Goal: Find specific page/section: Find specific page/section

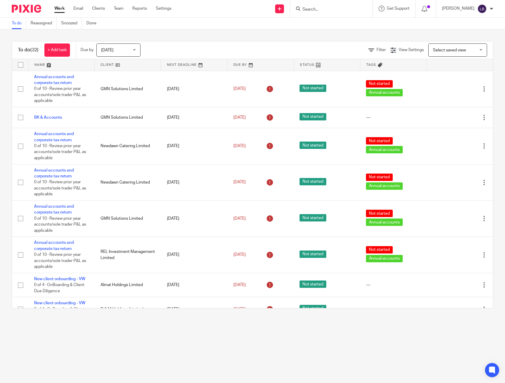
click at [166, 36] on div "To do (32) + Add task Due by [DATE] [DATE] [DATE] [DATE] This week Next week Th…" at bounding box center [252, 174] width 505 height 291
click at [328, 10] on input "Search" at bounding box center [328, 9] width 53 height 5
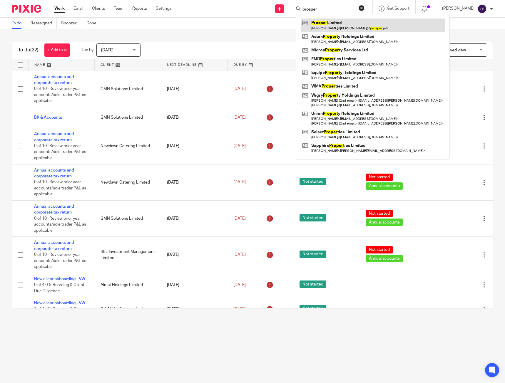
type input "prosper"
click at [332, 25] on link at bounding box center [372, 26] width 144 height 14
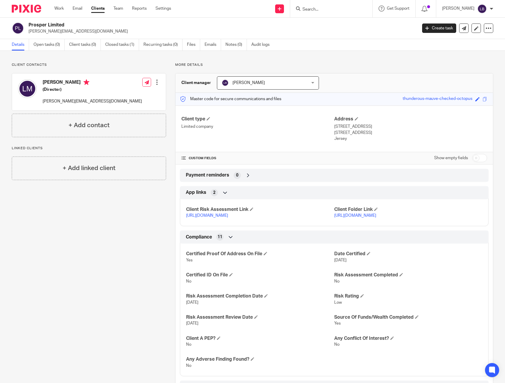
click at [244, 64] on p "More details" at bounding box center [334, 65] width 318 height 5
click at [137, 219] on div "Client contacts Laura MacDonald (Director) laura@prosper.je Edit contact Create…" at bounding box center [84, 231] width 163 height 336
